Goal: Find specific page/section: Find specific page/section

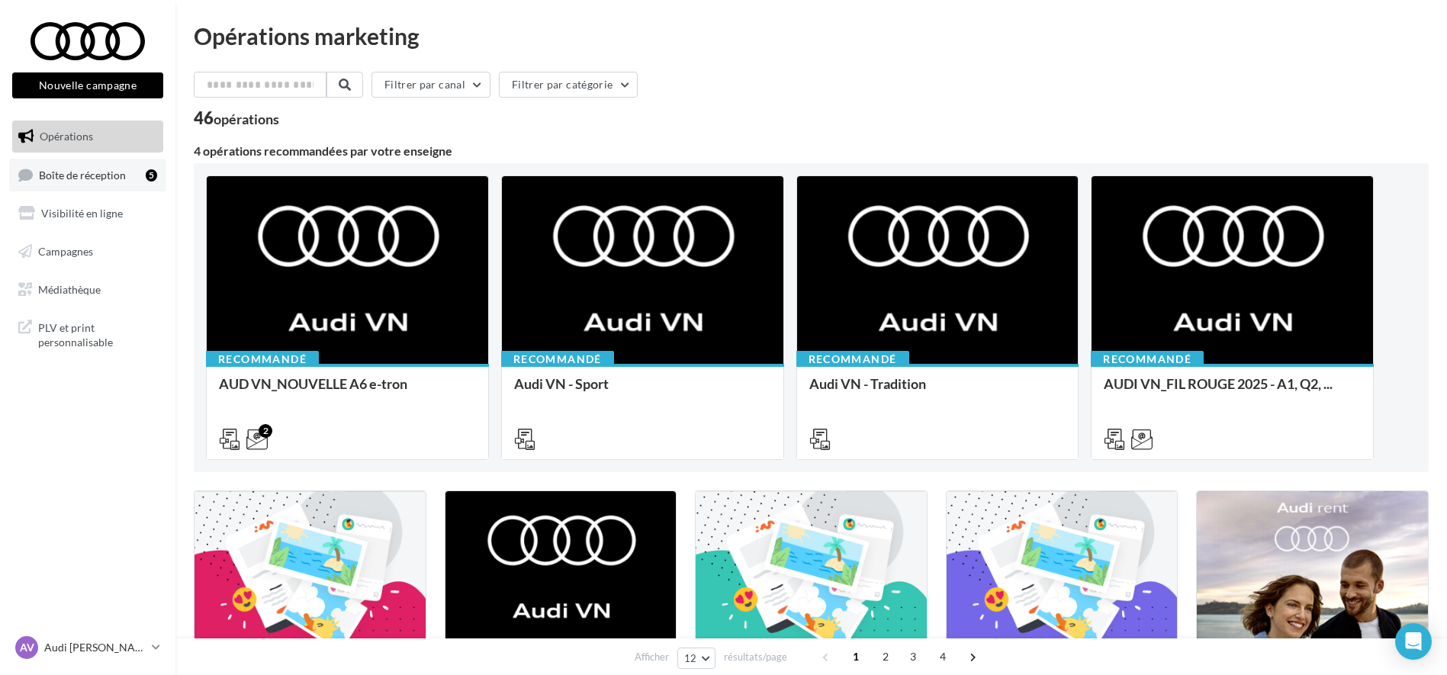
click at [114, 179] on span "Boîte de réception" at bounding box center [82, 174] width 87 height 13
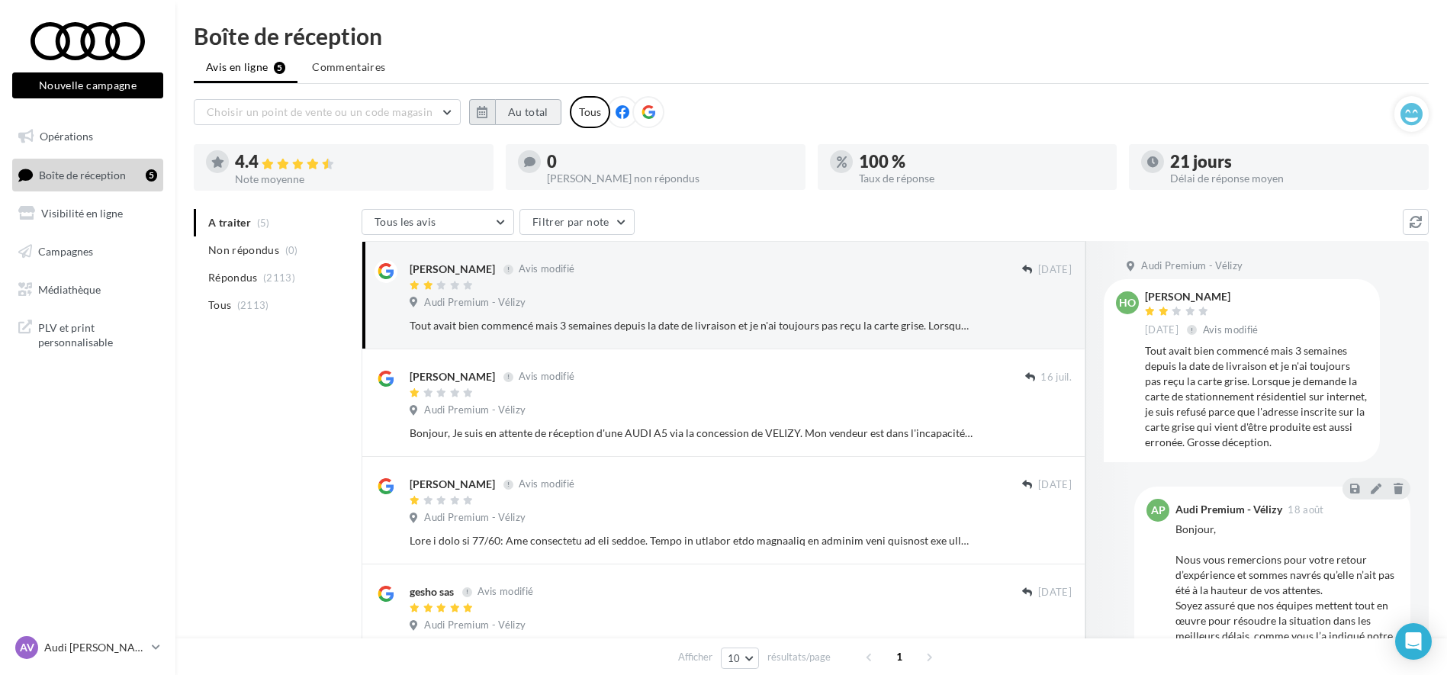
click at [516, 111] on button "Au total" at bounding box center [528, 112] width 66 height 26
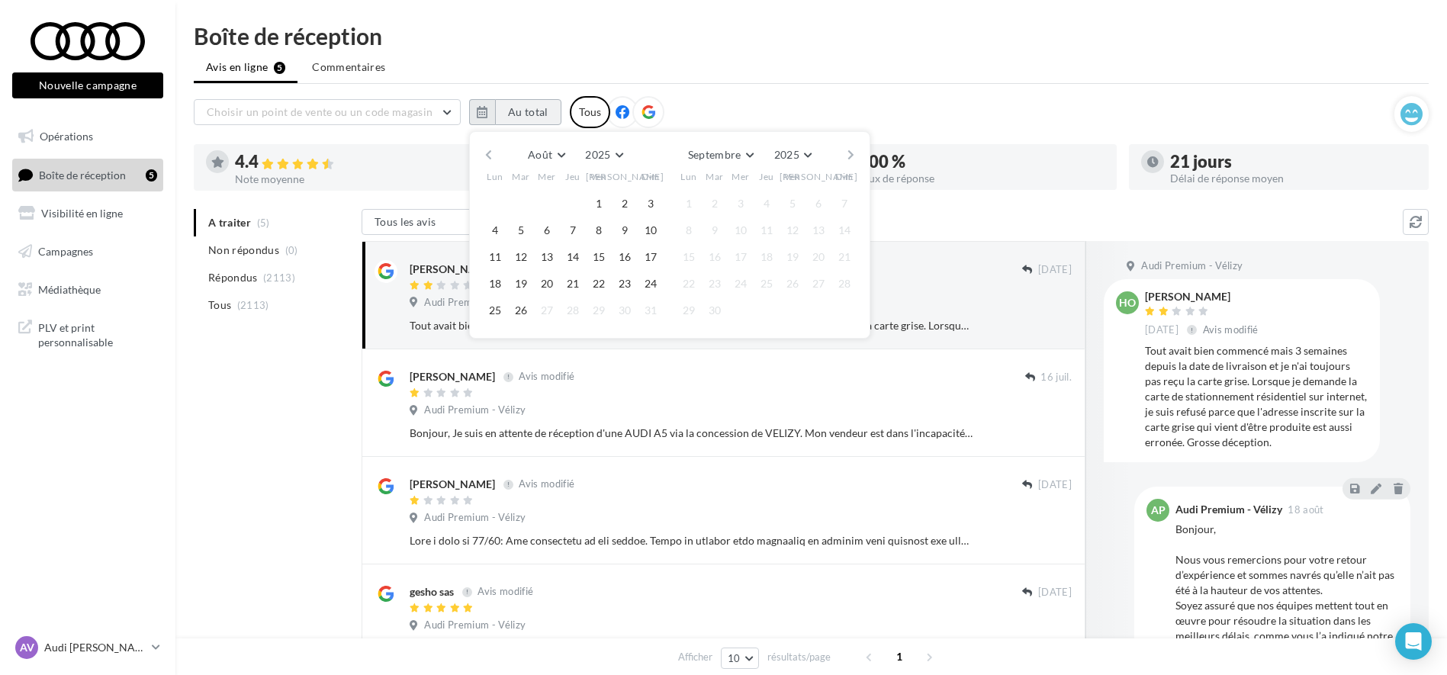
click at [516, 111] on button "Au total" at bounding box center [528, 112] width 66 height 26
click at [294, 162] on icon at bounding box center [298, 164] width 12 height 11
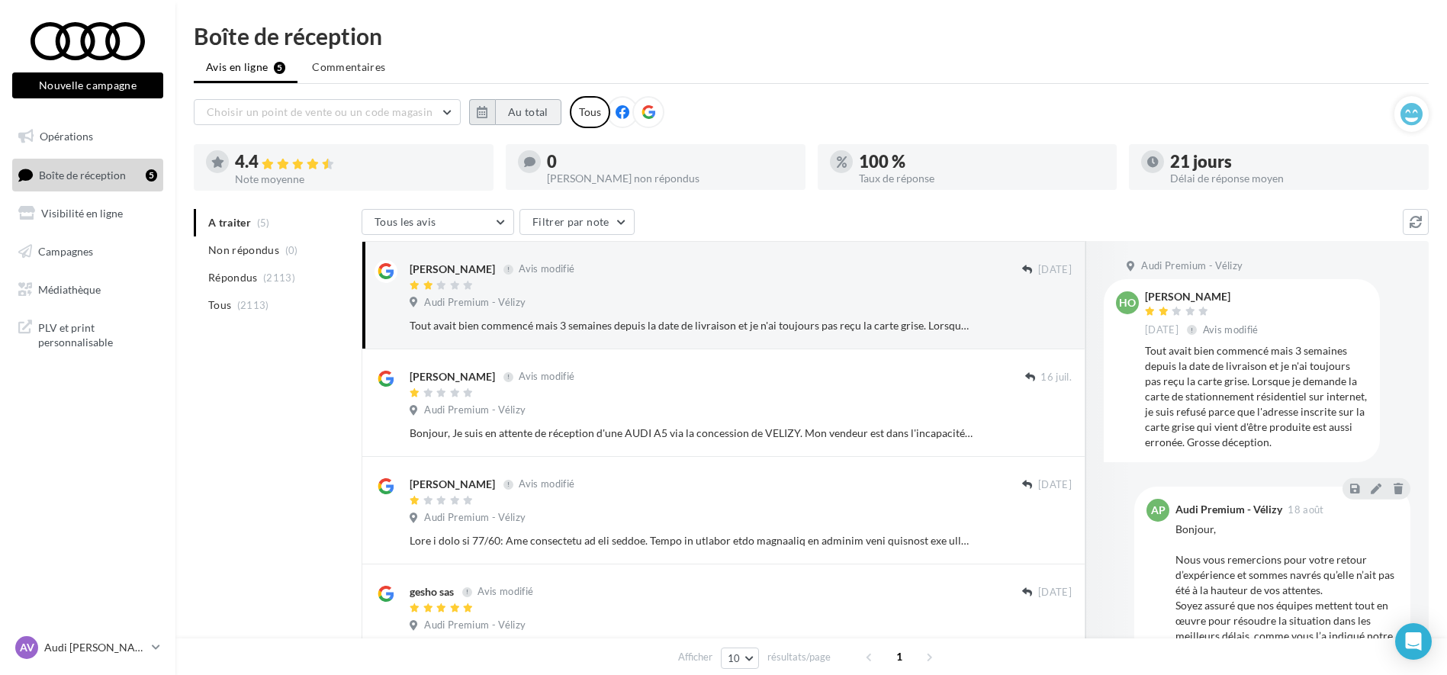
click at [500, 123] on button "Au total" at bounding box center [528, 112] width 66 height 26
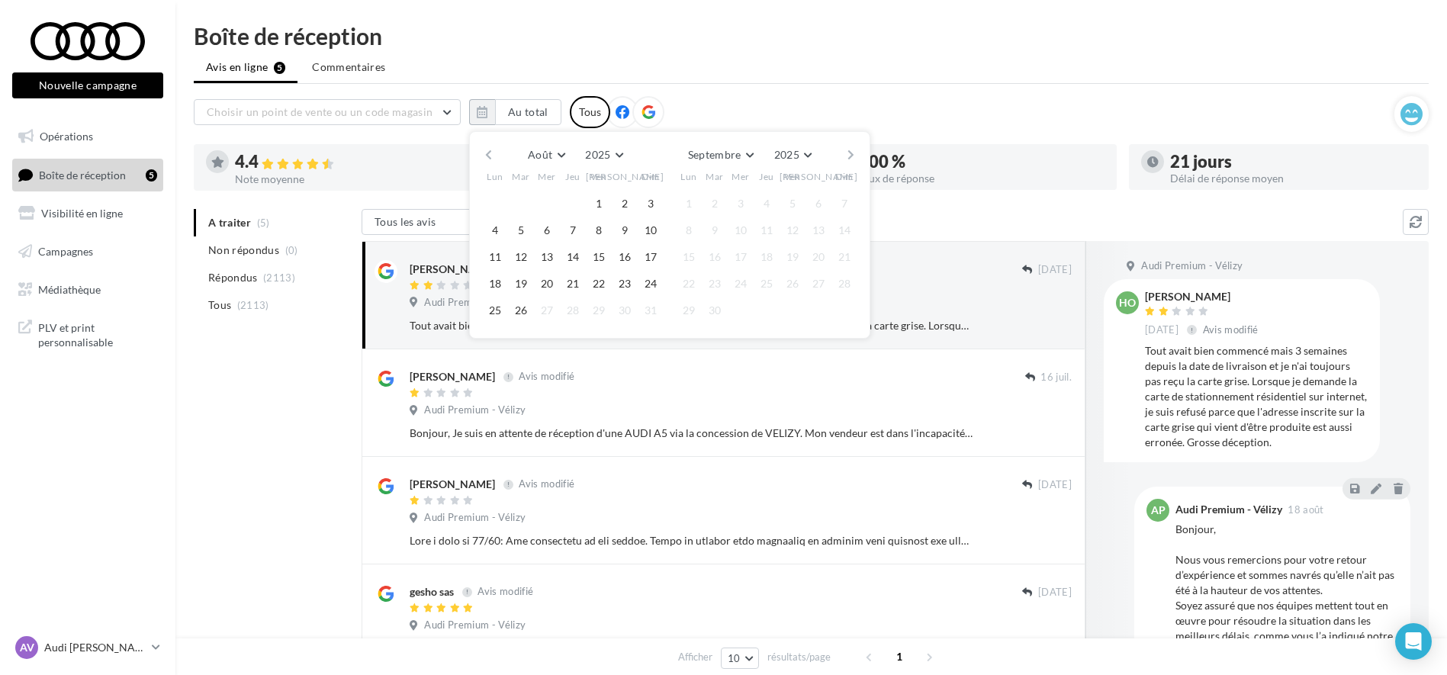
click at [491, 161] on button "button" at bounding box center [488, 154] width 13 height 21
click at [522, 204] on button "1" at bounding box center [520, 203] width 23 height 23
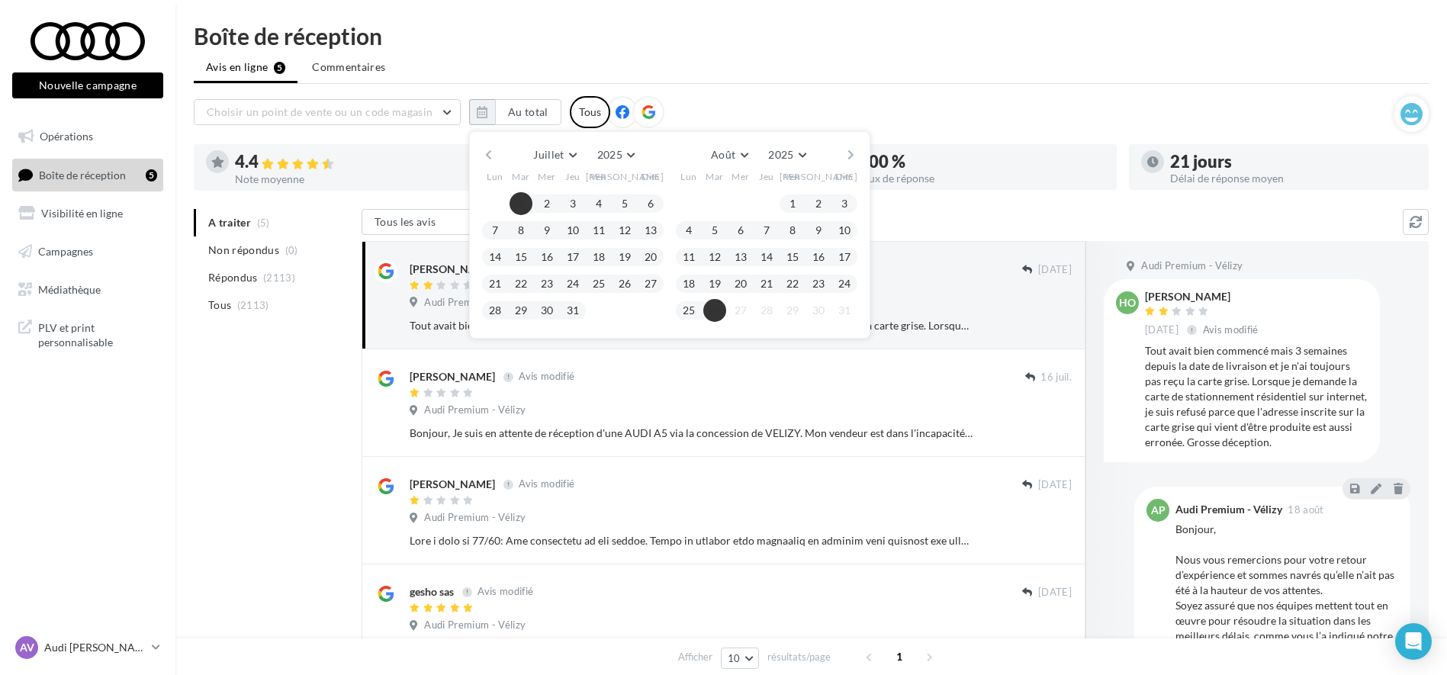
click at [718, 303] on button "26" at bounding box center [714, 310] width 23 height 23
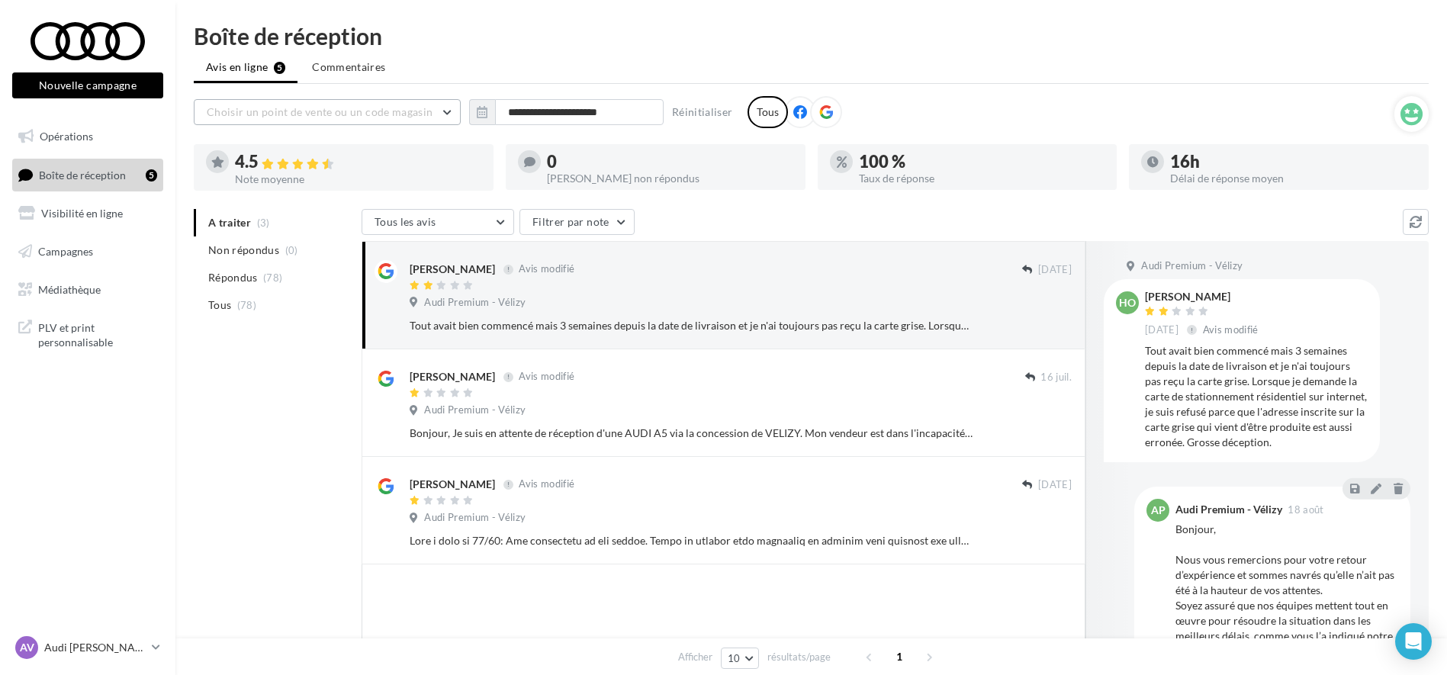
click at [392, 120] on button "Choisir un point de vente ou un code magasin" at bounding box center [327, 112] width 267 height 26
click at [567, 103] on input "**********" at bounding box center [579, 112] width 169 height 26
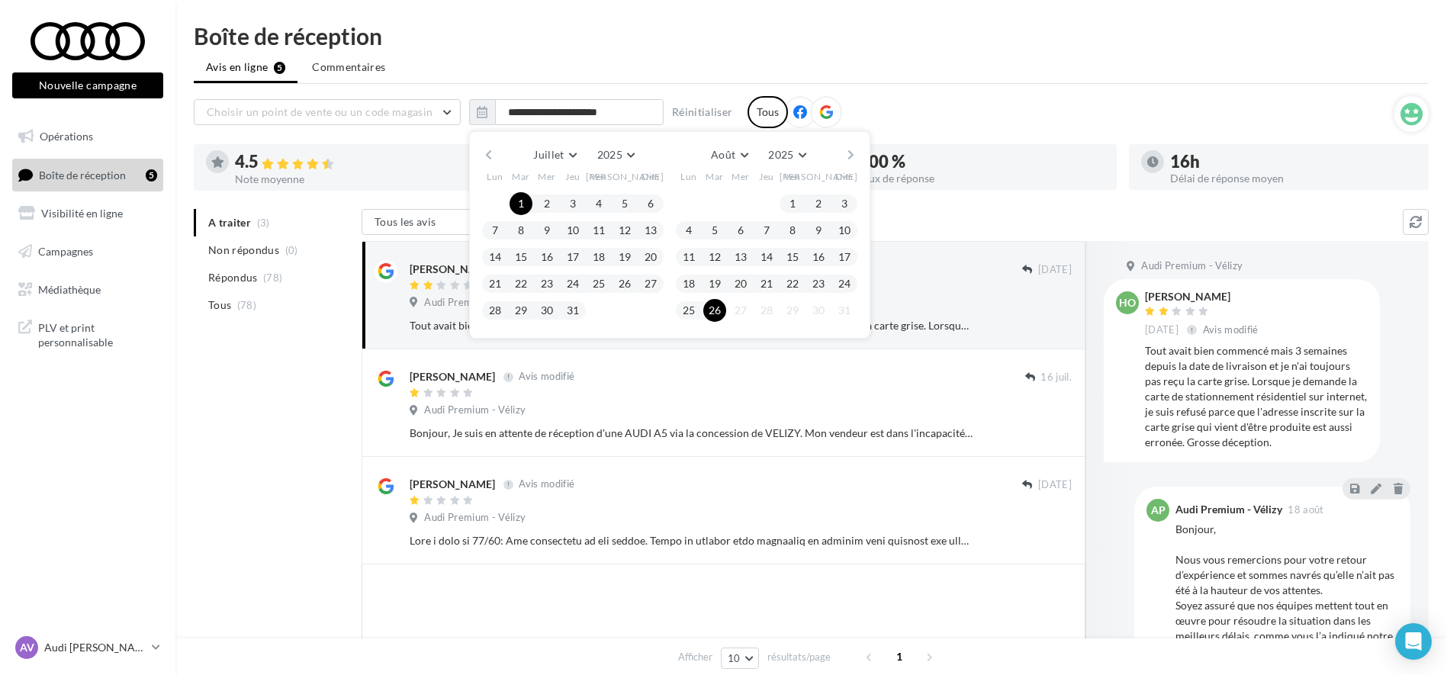
click at [816, 53] on div "**********" at bounding box center [810, 398] width 1271 height 748
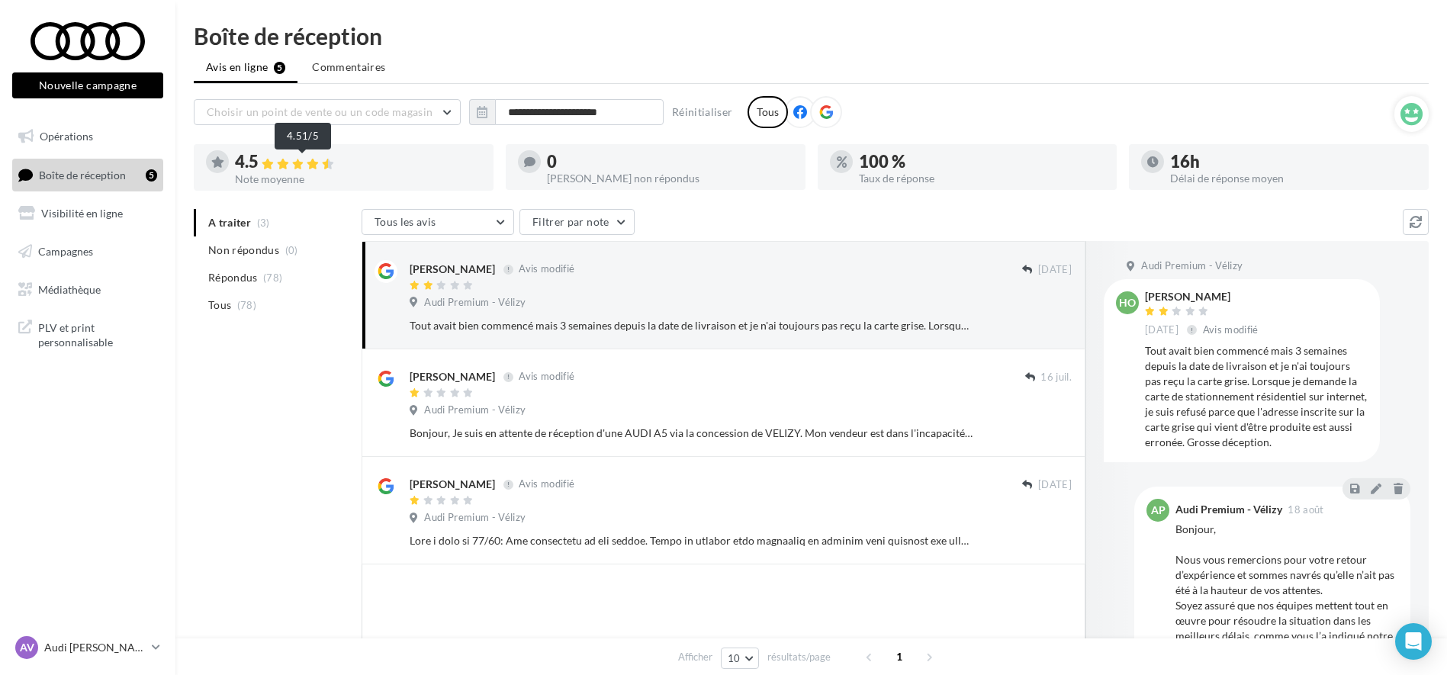
click at [292, 160] on div at bounding box center [300, 164] width 76 height 14
drag, startPoint x: 124, startPoint y: 644, endPoint x: 131, endPoint y: 646, distance: 8.0
click at [125, 645] on p "Audi [PERSON_NAME]" at bounding box center [94, 647] width 101 height 15
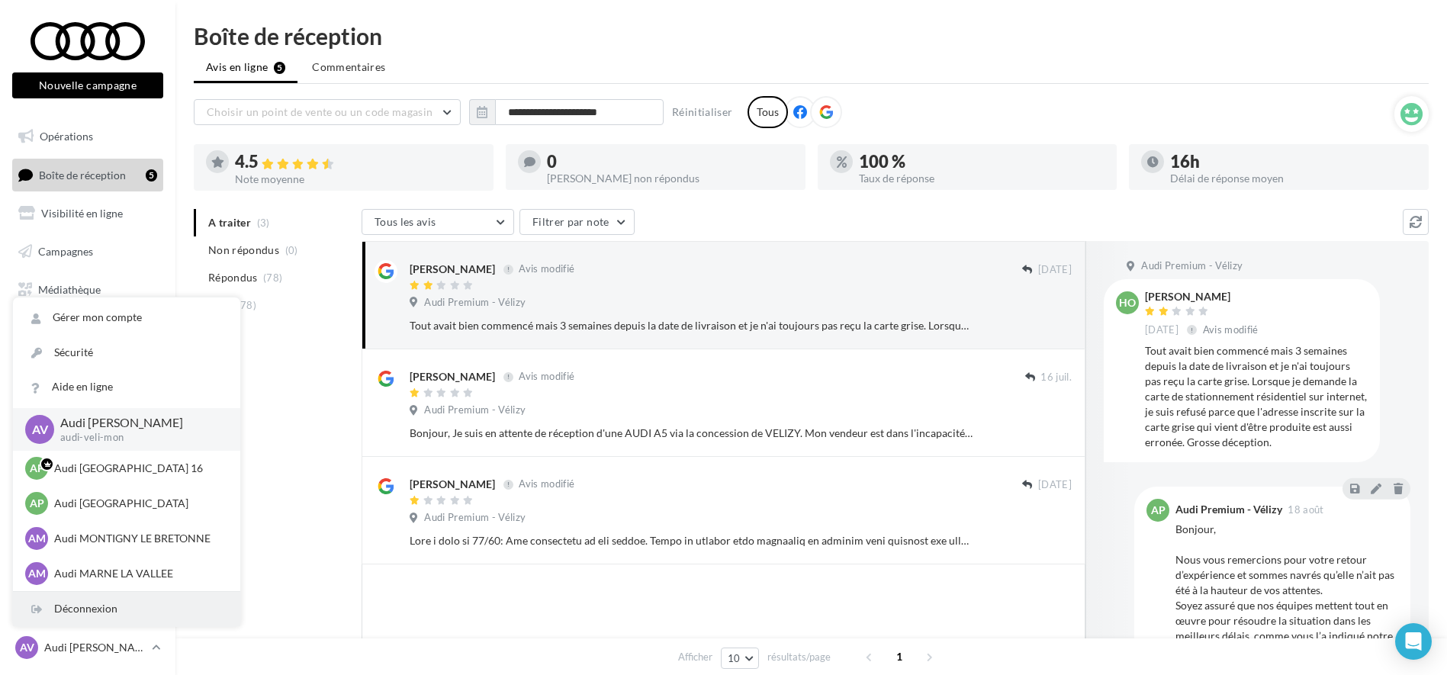
click at [104, 612] on div "Déconnexion" at bounding box center [126, 609] width 227 height 34
